Goal: Check status

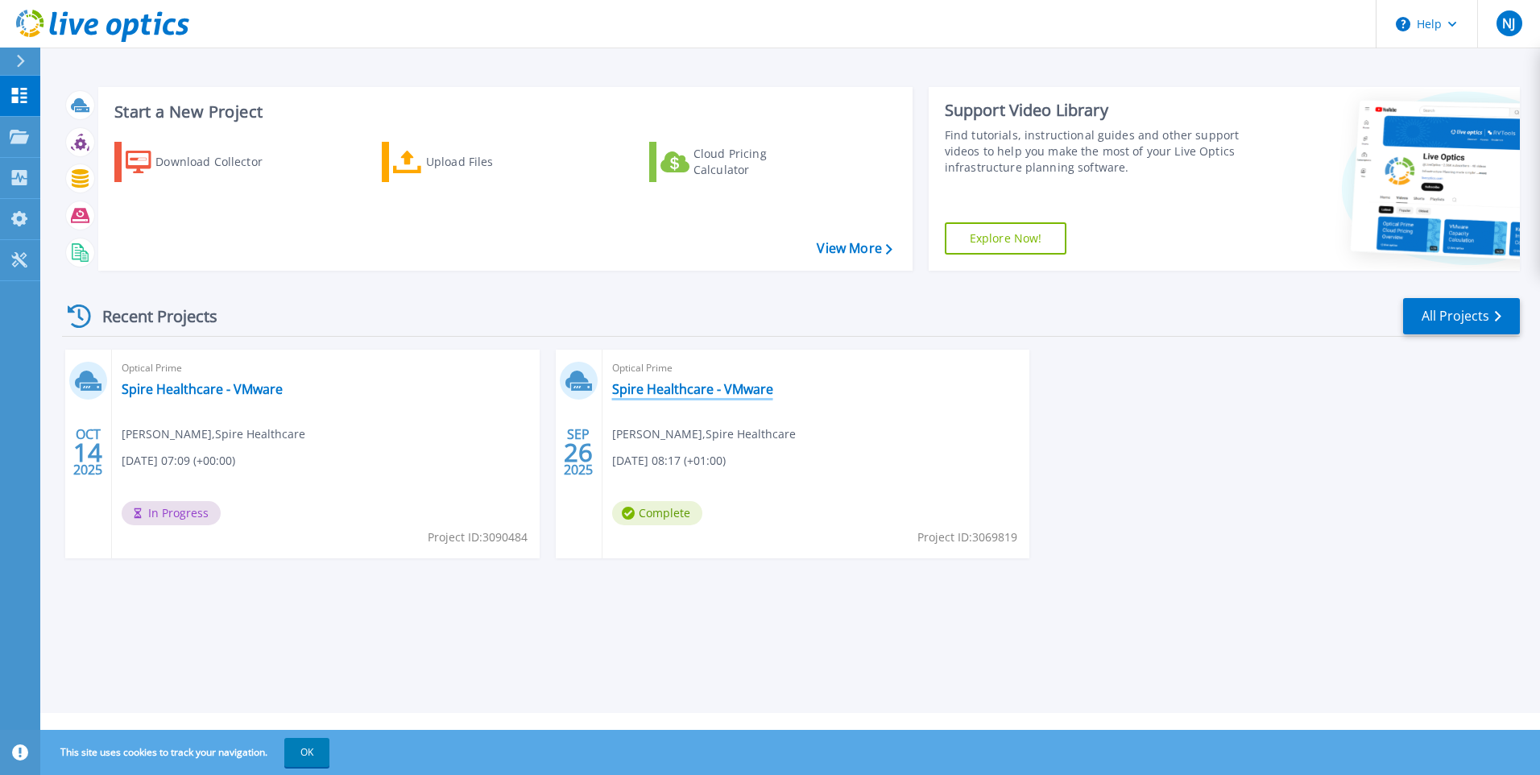
click at [689, 391] on link "Spire Healthcare - VMware" at bounding box center [692, 389] width 161 height 16
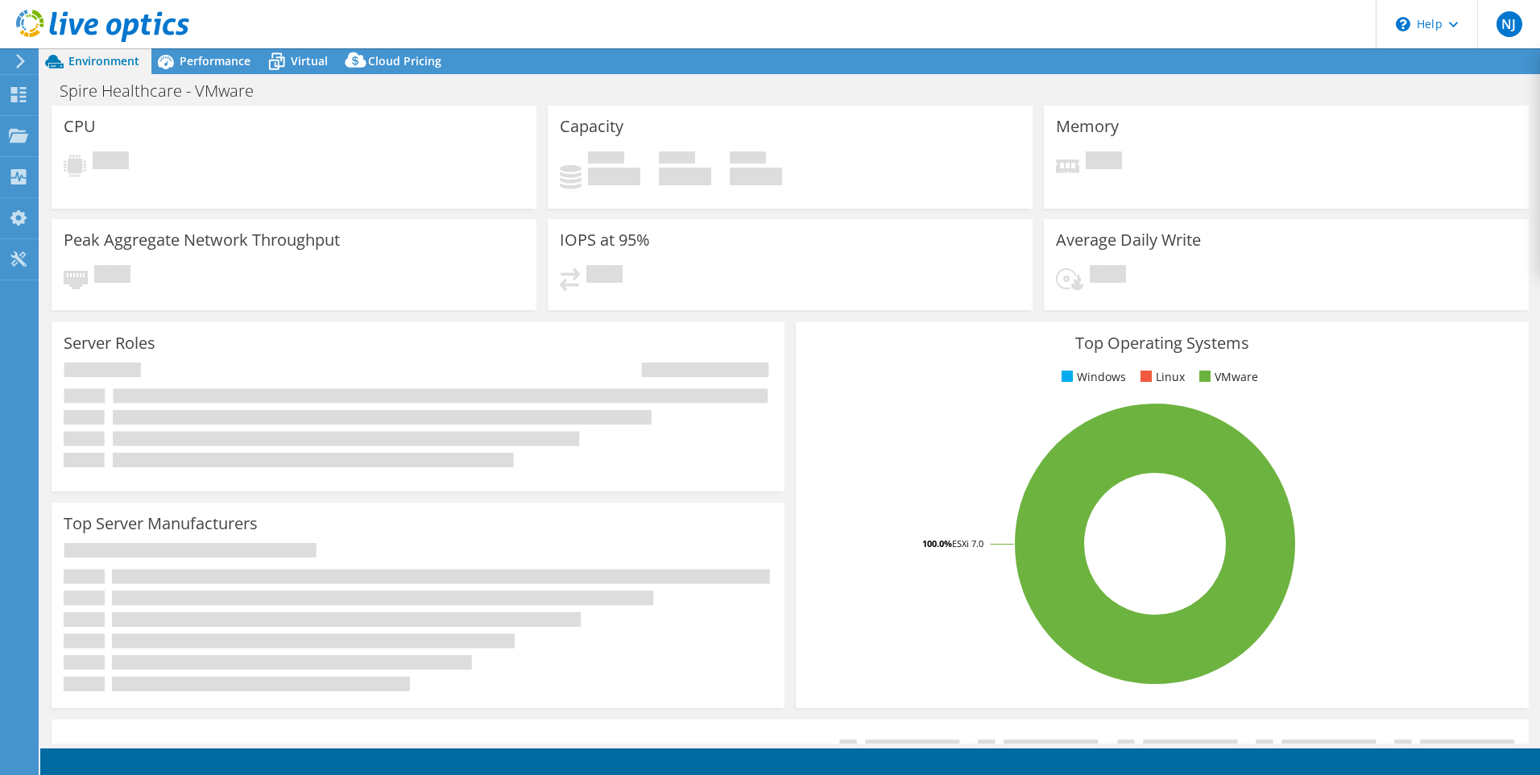
select select "USD"
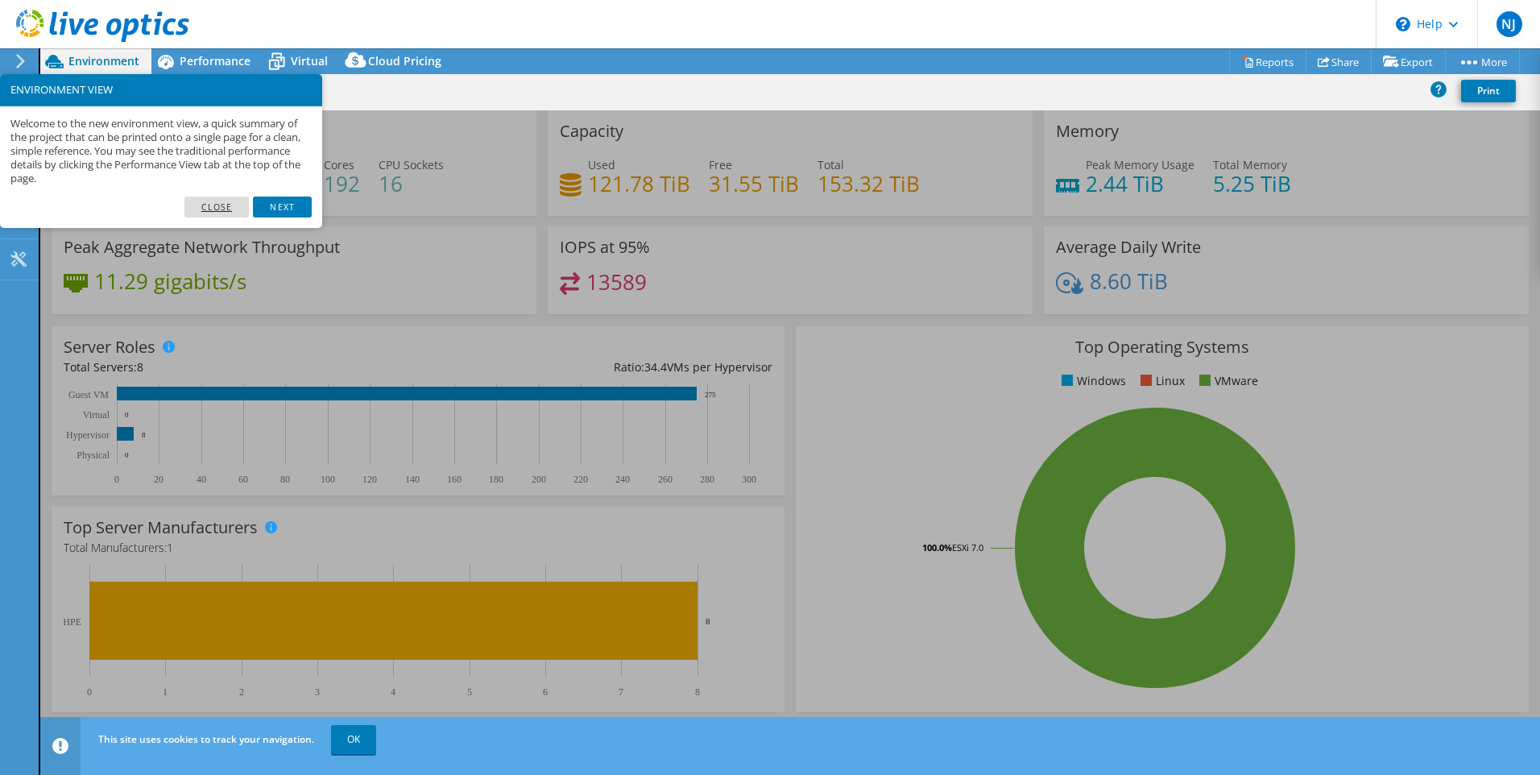
click at [228, 202] on link "Close" at bounding box center [216, 206] width 65 height 21
